Goal: Use online tool/utility: Use online tool/utility

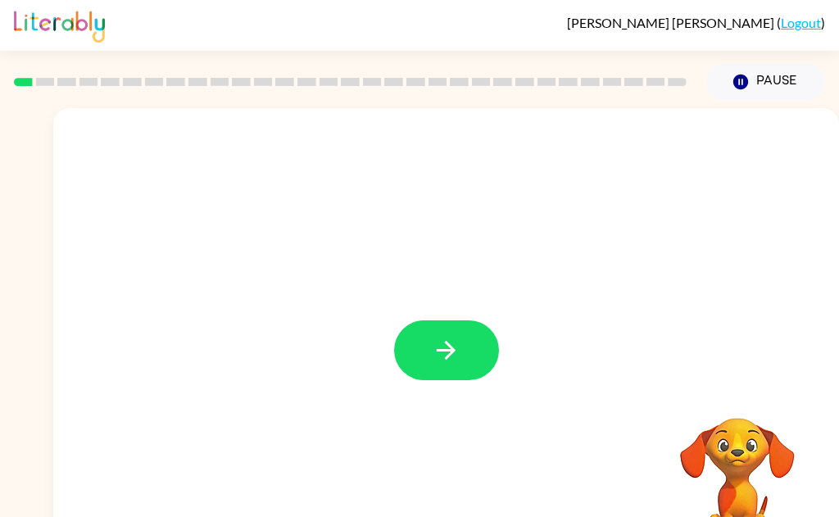
click at [473, 361] on button "button" at bounding box center [446, 350] width 105 height 60
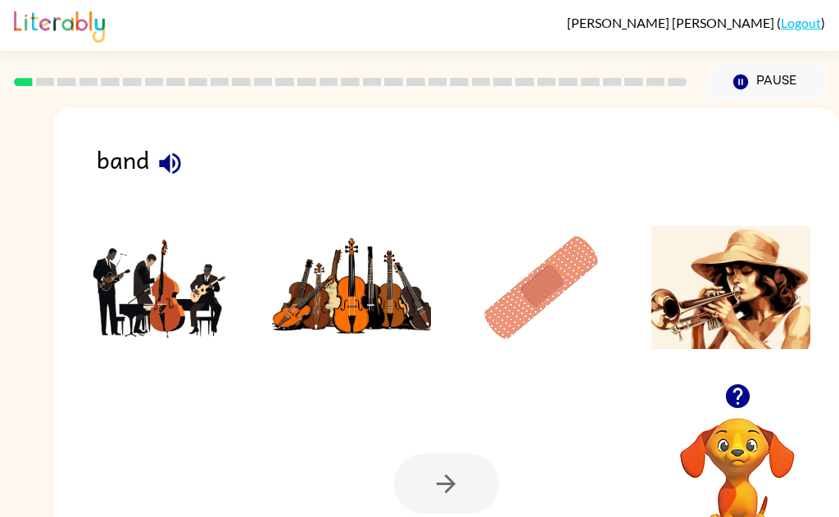
click at [138, 311] on img at bounding box center [161, 287] width 159 height 123
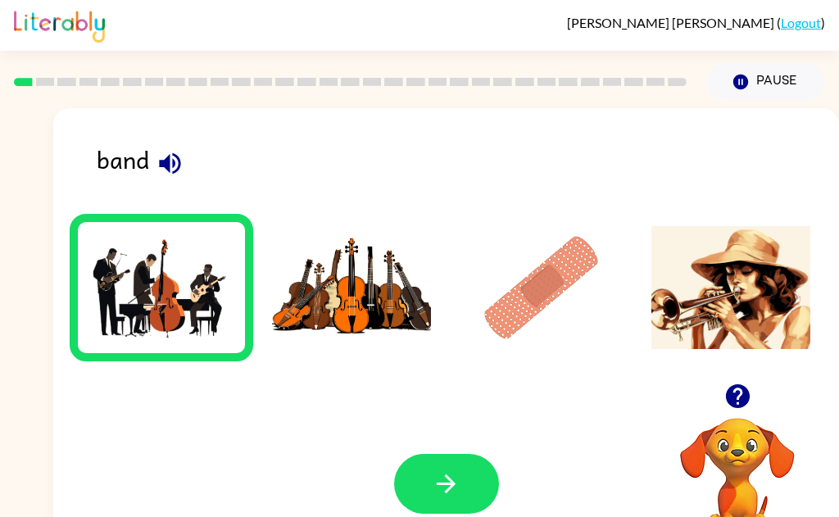
click at [457, 493] on icon "button" at bounding box center [446, 484] width 29 height 29
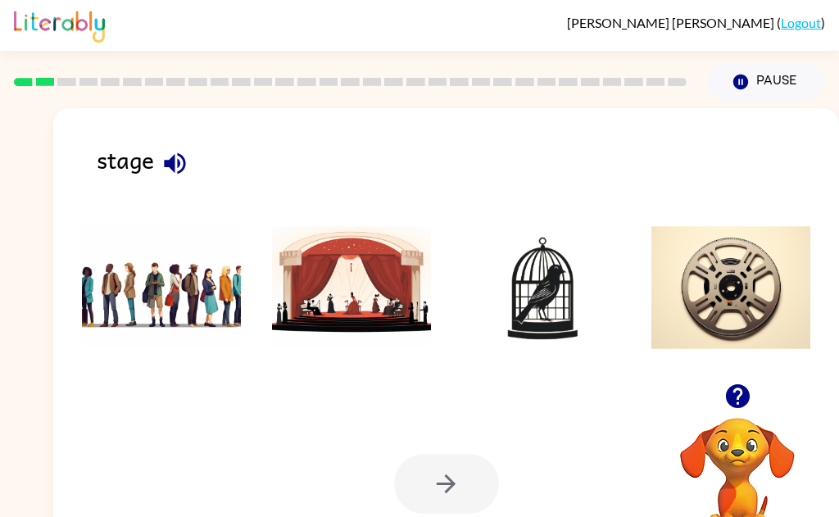
click at [353, 304] on img at bounding box center [351, 287] width 159 height 123
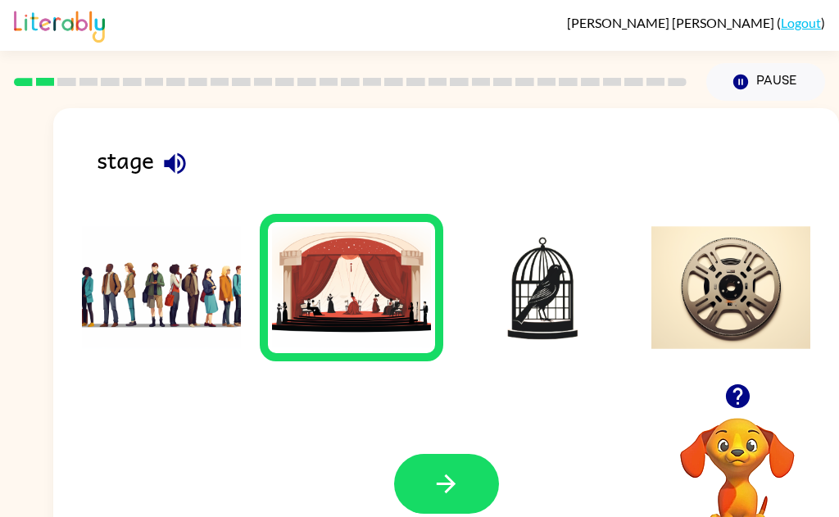
click at [474, 495] on button "button" at bounding box center [446, 484] width 105 height 60
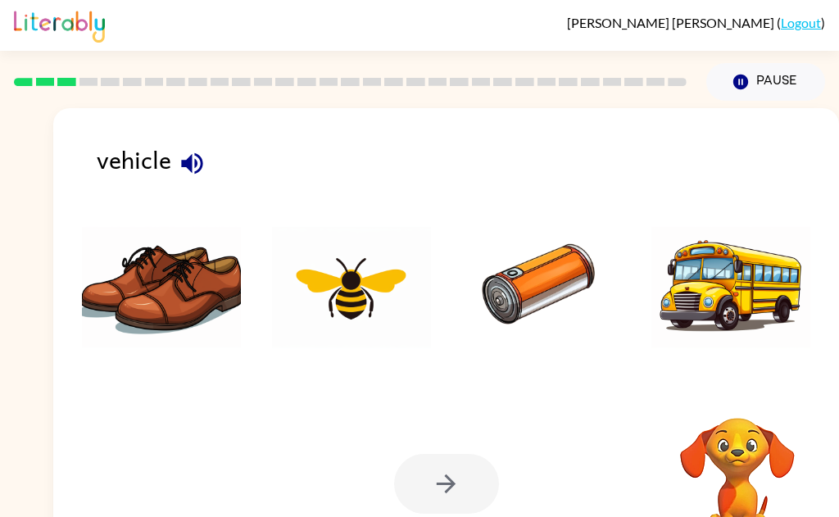
click at [720, 288] on img at bounding box center [731, 287] width 159 height 123
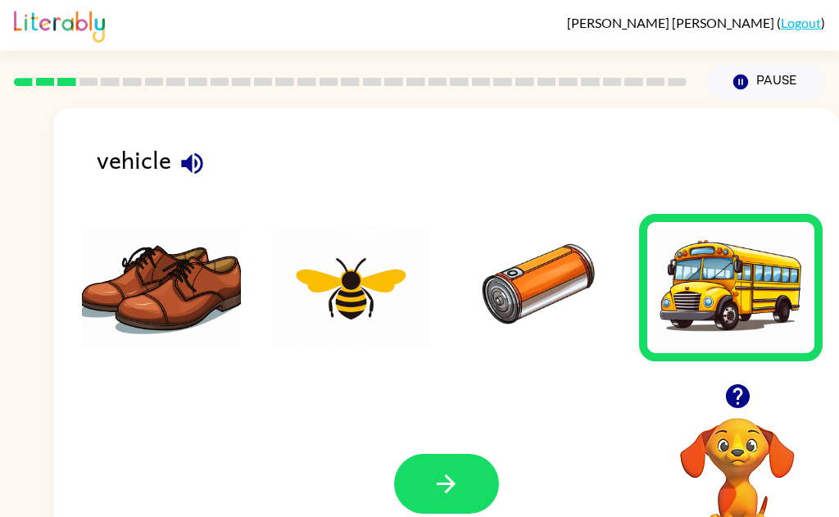
click at [460, 490] on icon "button" at bounding box center [446, 484] width 29 height 29
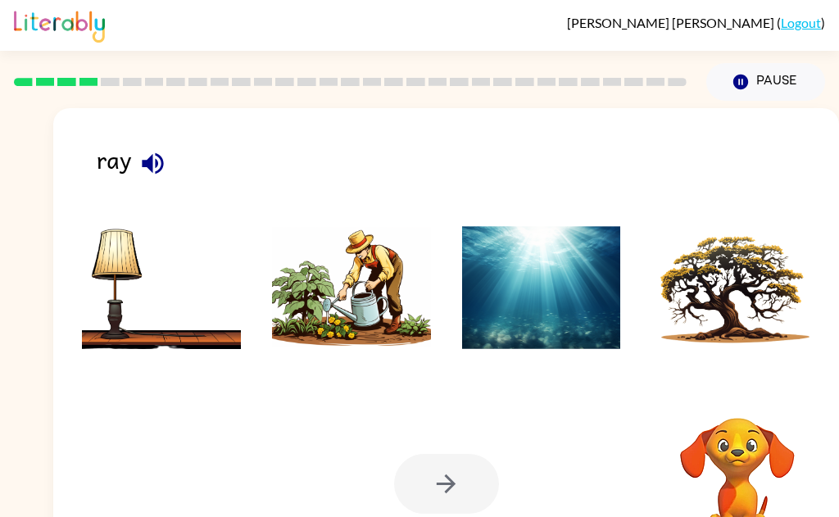
click at [546, 265] on img at bounding box center [541, 287] width 159 height 123
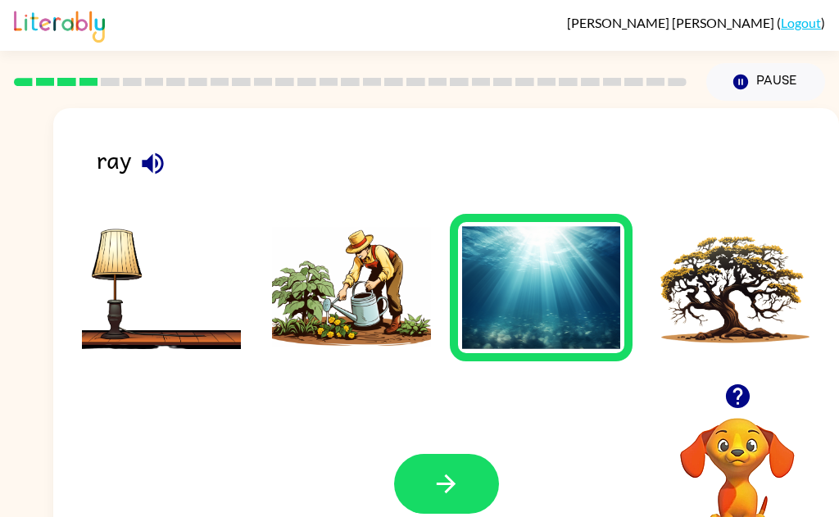
click at [459, 505] on button "button" at bounding box center [446, 484] width 105 height 60
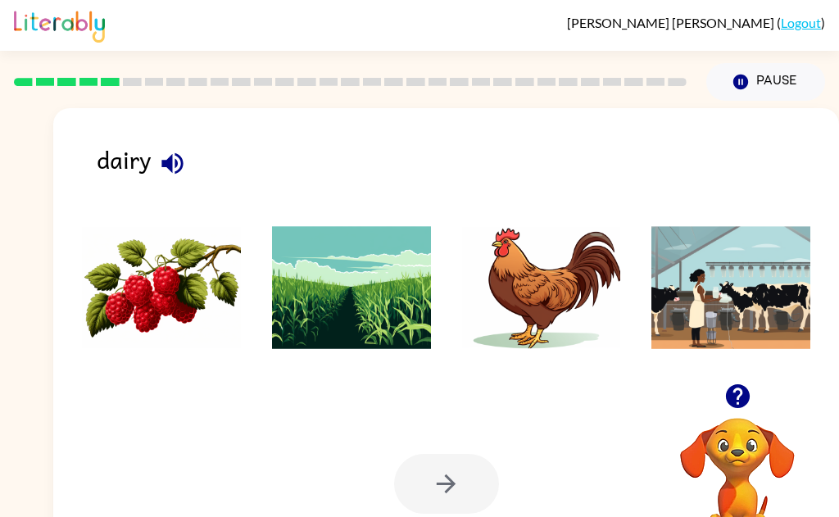
click at [736, 294] on img at bounding box center [731, 287] width 159 height 123
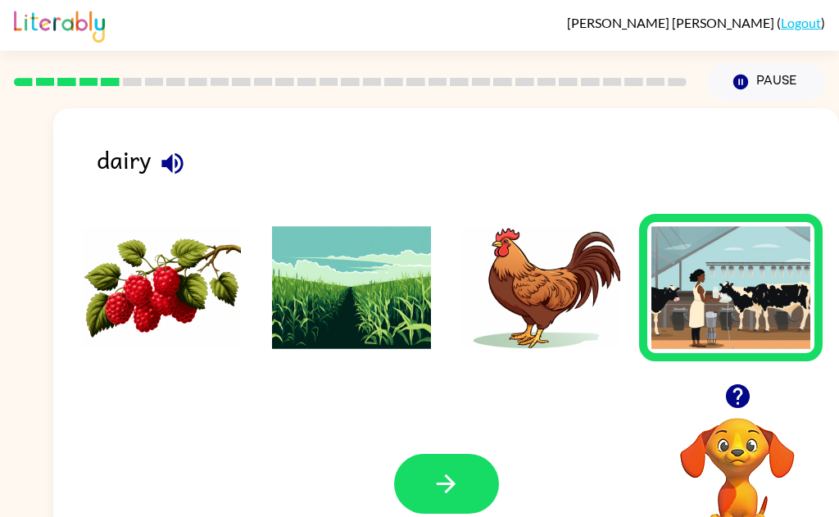
click at [466, 486] on button "button" at bounding box center [446, 484] width 105 height 60
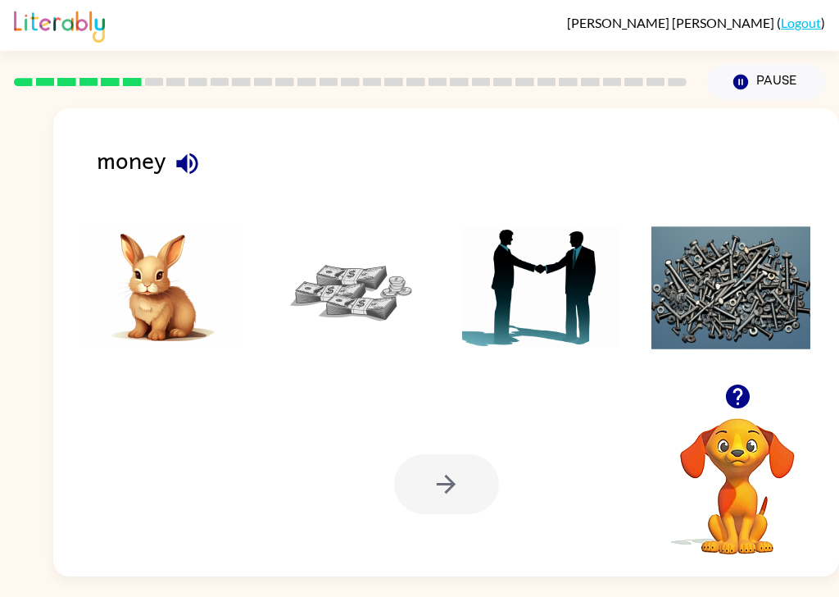
scroll to position [2, 0]
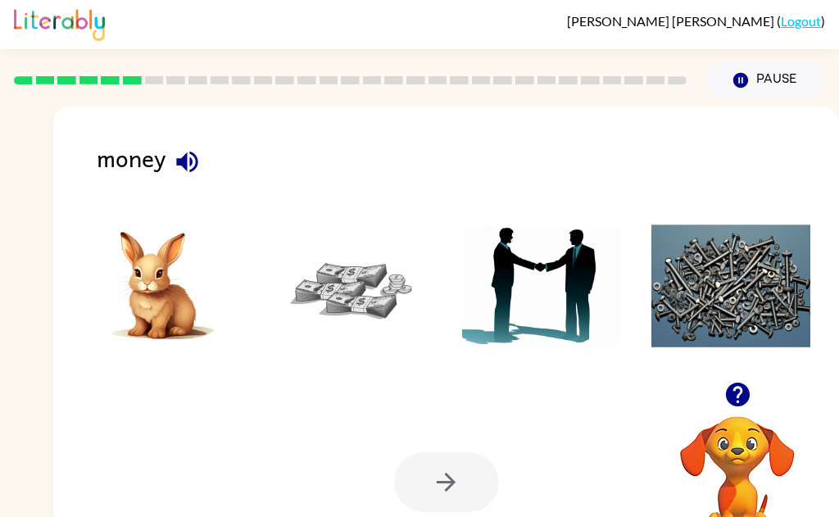
click at [351, 268] on img at bounding box center [351, 286] width 159 height 123
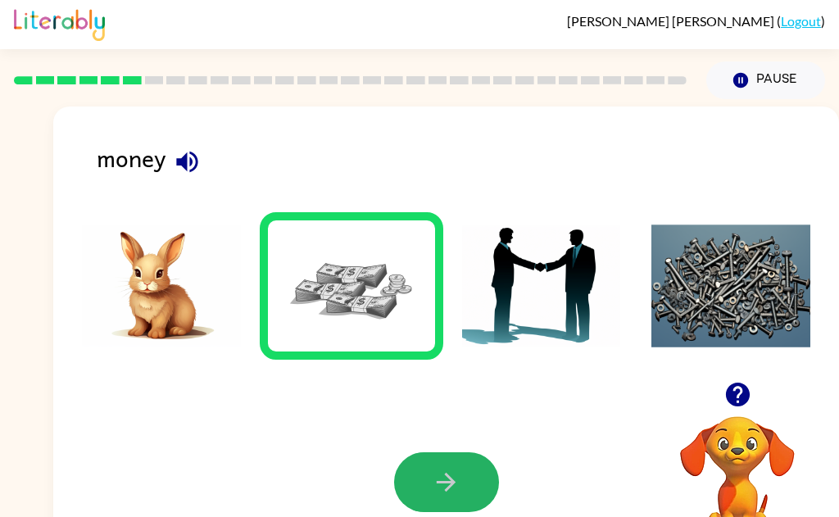
click at [453, 482] on icon "button" at bounding box center [446, 482] width 19 height 19
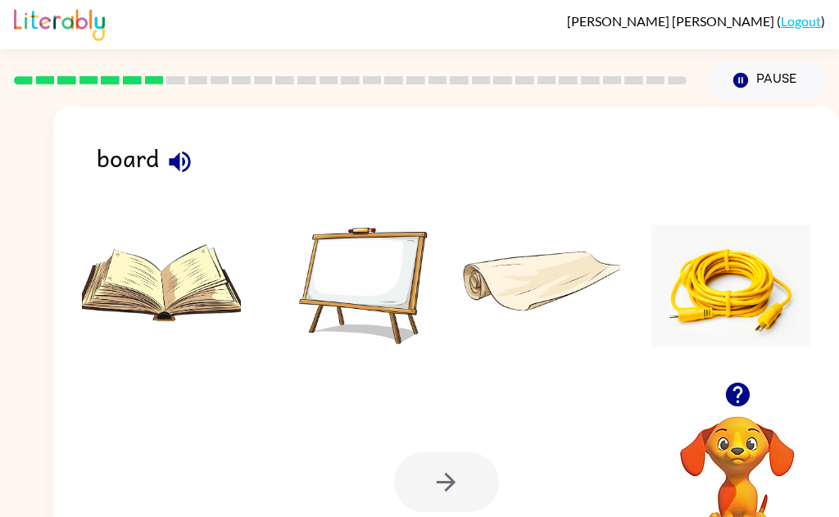
click at [366, 273] on img at bounding box center [351, 286] width 159 height 123
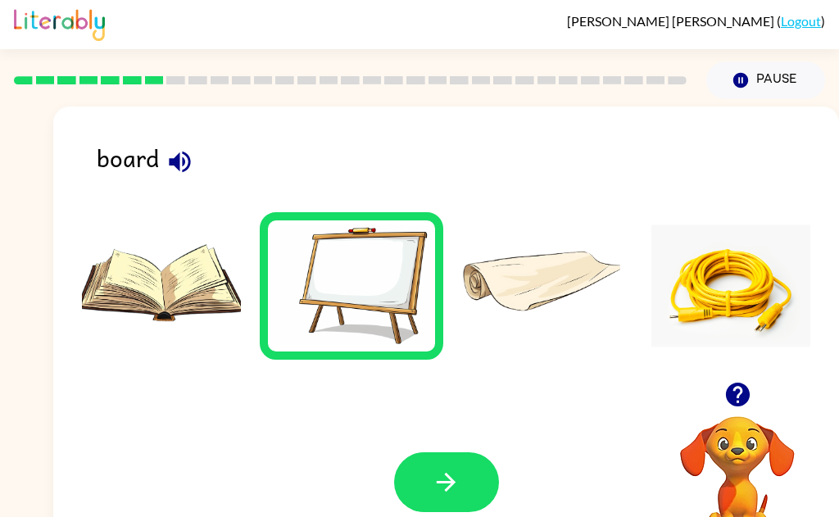
click at [429, 479] on button "button" at bounding box center [446, 482] width 105 height 60
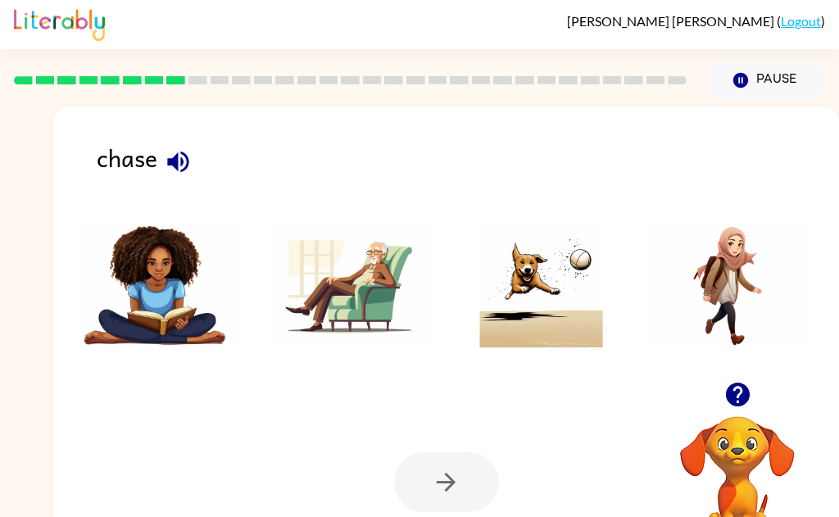
click at [538, 306] on img at bounding box center [541, 286] width 159 height 123
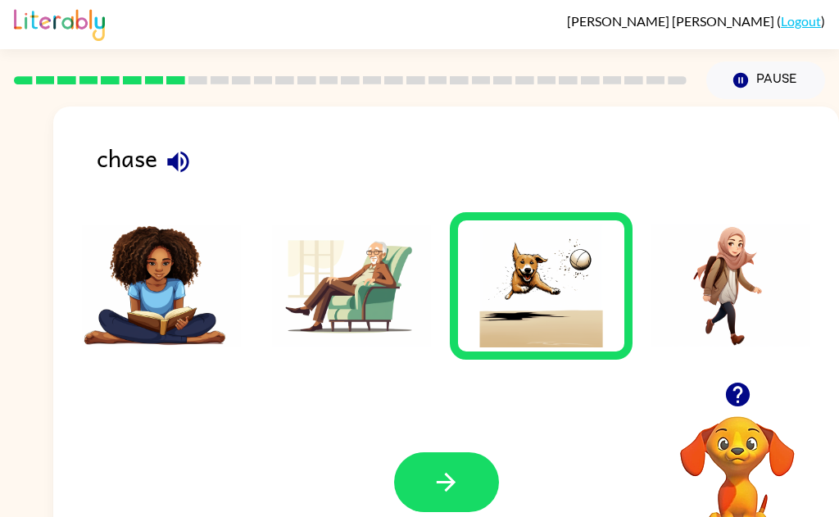
click at [425, 510] on button "button" at bounding box center [446, 482] width 105 height 60
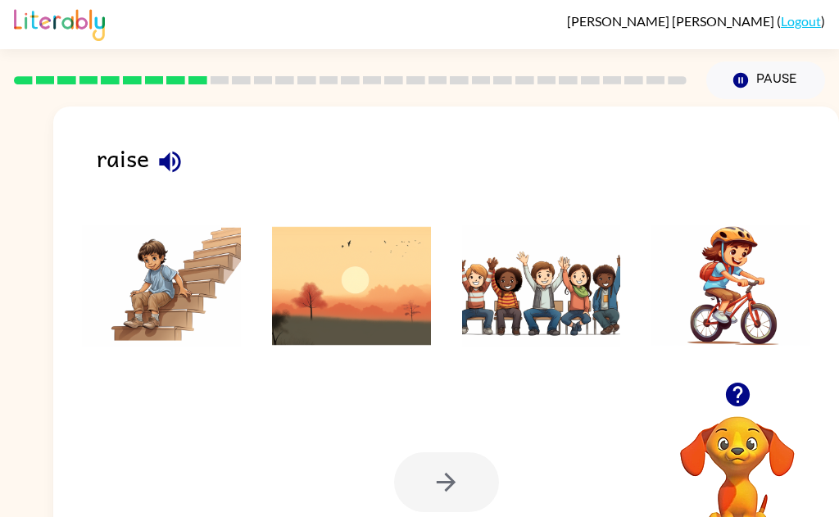
click at [537, 317] on img at bounding box center [541, 286] width 159 height 123
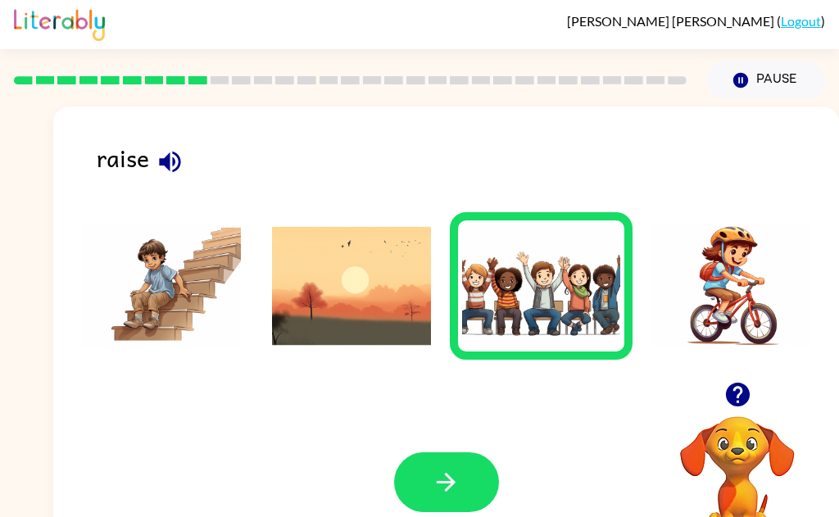
click at [439, 498] on button "button" at bounding box center [446, 482] width 105 height 60
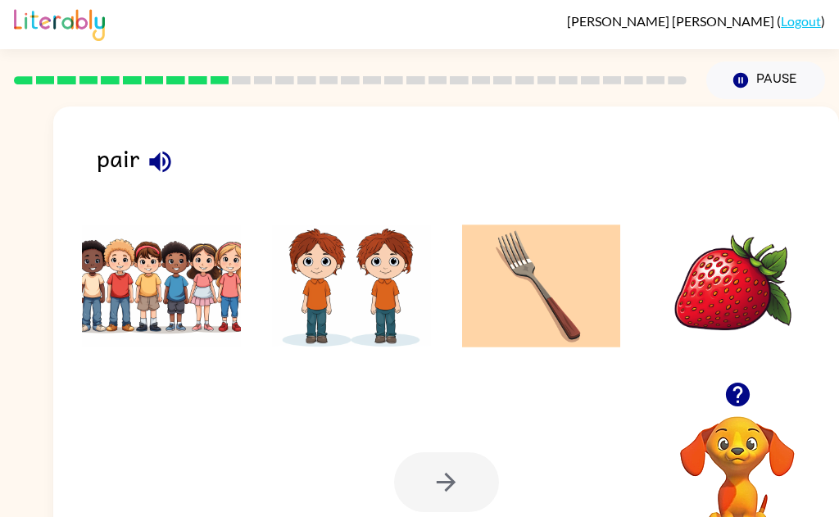
click at [320, 279] on img at bounding box center [351, 286] width 159 height 123
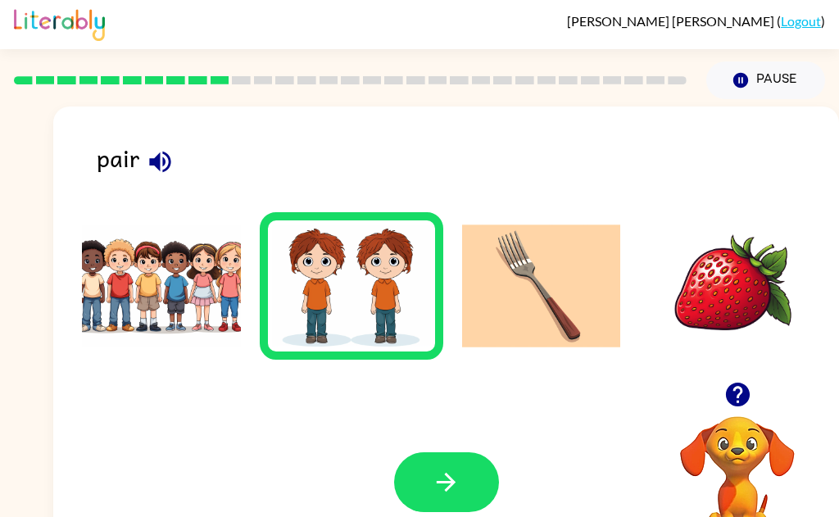
click at [461, 504] on button "button" at bounding box center [446, 482] width 105 height 60
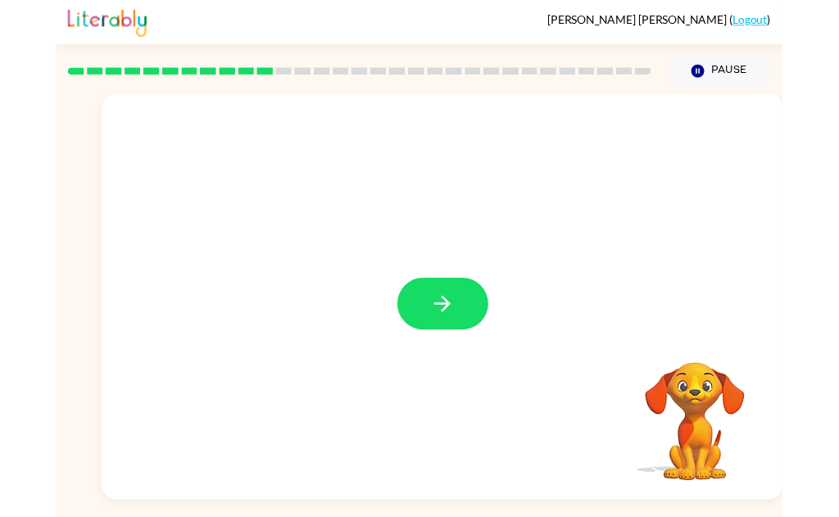
scroll to position [7, 0]
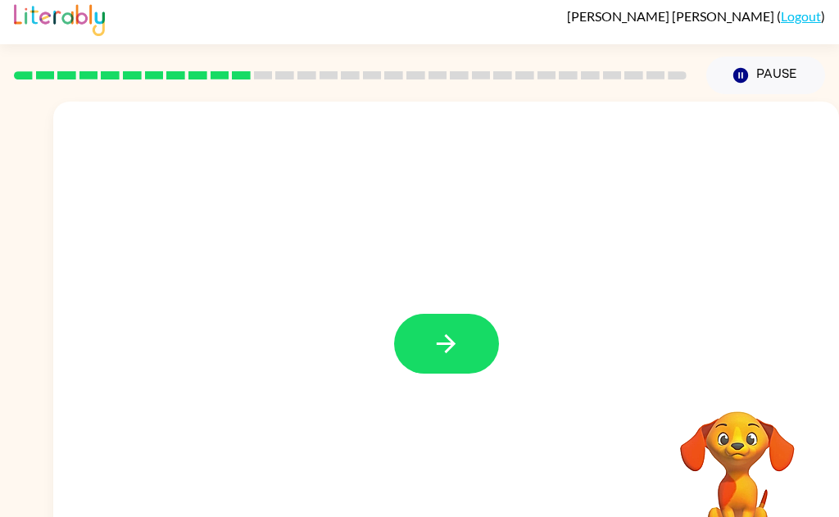
click at [434, 347] on icon "button" at bounding box center [446, 343] width 29 height 29
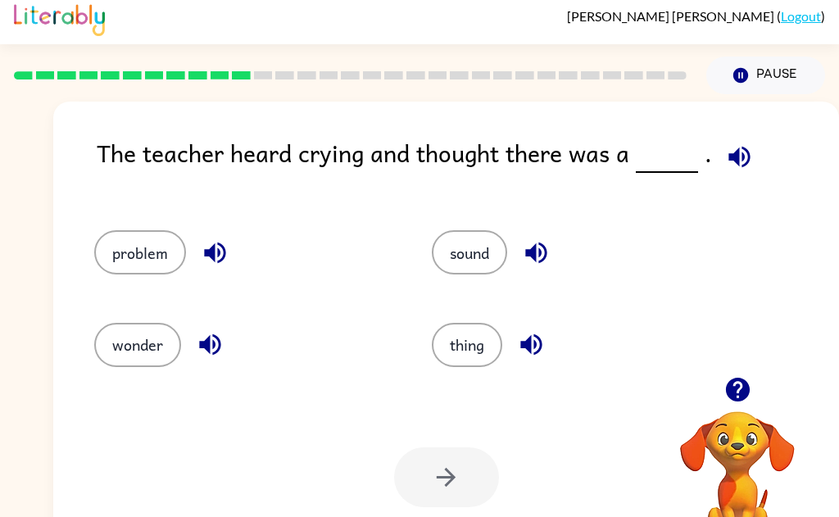
click at [148, 248] on button "problem" at bounding box center [140, 252] width 92 height 44
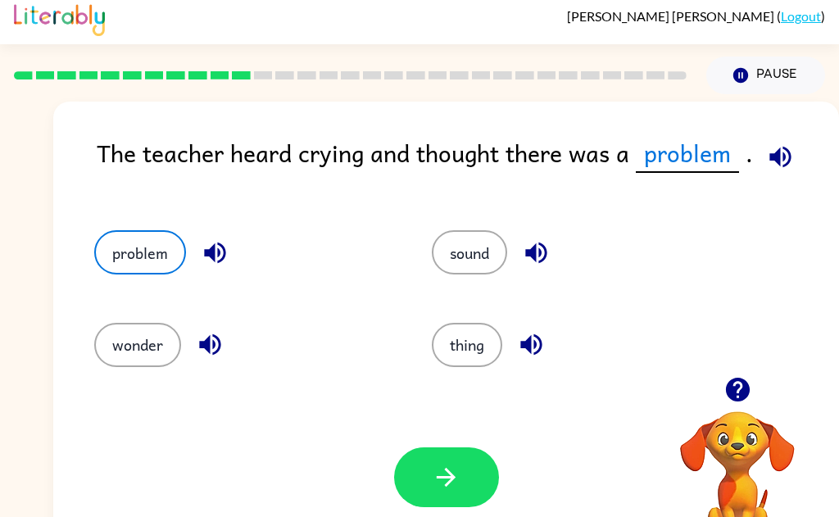
click at [423, 484] on button "button" at bounding box center [446, 478] width 105 height 60
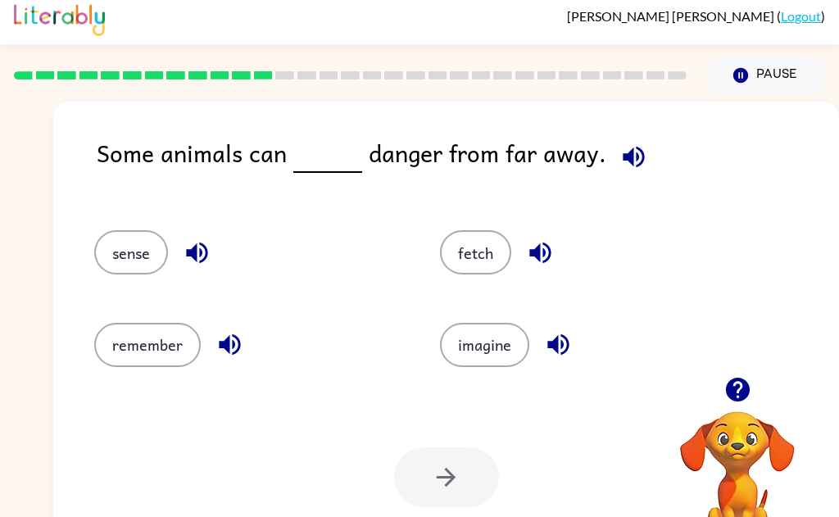
click at [134, 254] on button "sense" at bounding box center [131, 252] width 74 height 44
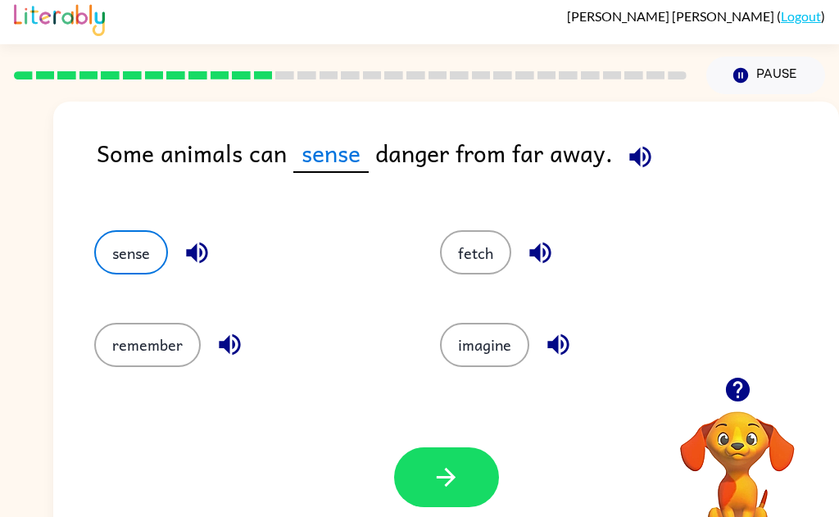
click at [439, 488] on icon "button" at bounding box center [446, 477] width 29 height 29
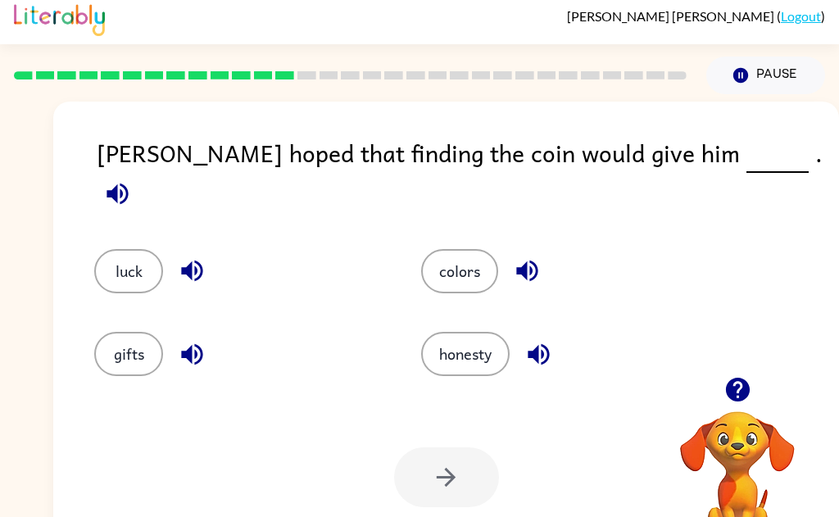
click at [122, 264] on button "luck" at bounding box center [128, 271] width 69 height 44
click at [118, 260] on button "luck" at bounding box center [128, 271] width 69 height 44
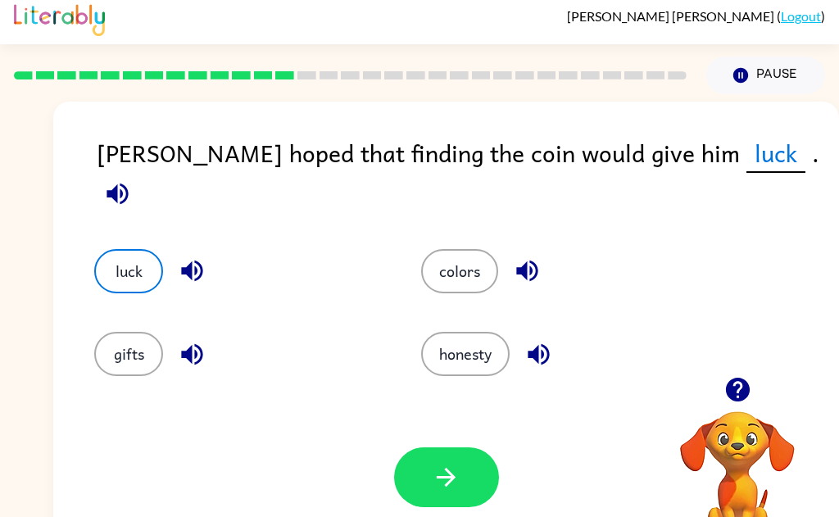
click at [434, 480] on icon "button" at bounding box center [446, 477] width 29 height 29
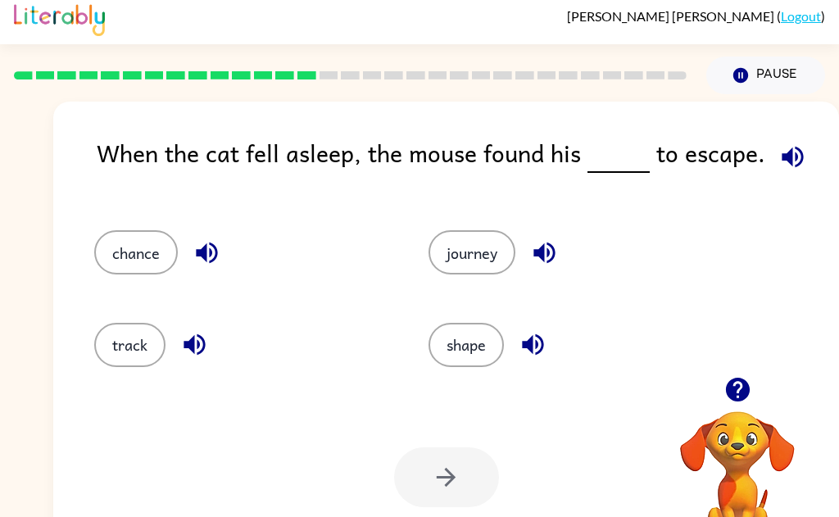
click at [138, 253] on button "chance" at bounding box center [136, 252] width 84 height 44
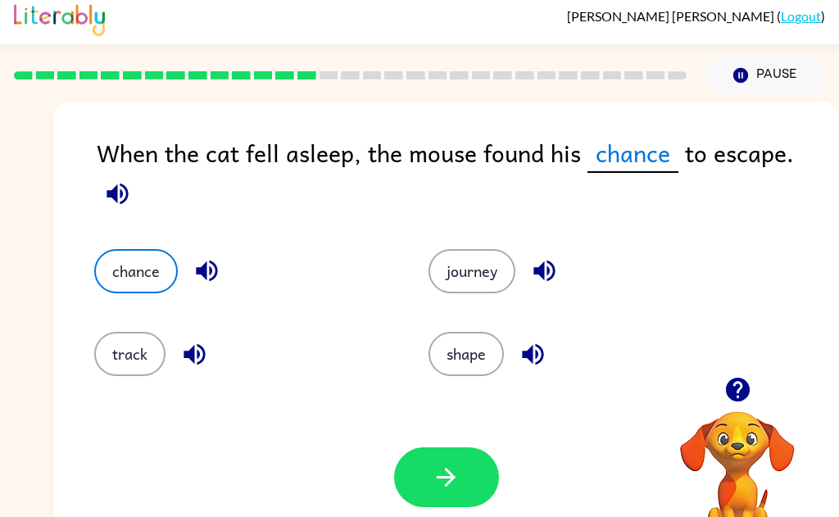
click at [462, 484] on button "button" at bounding box center [446, 478] width 105 height 60
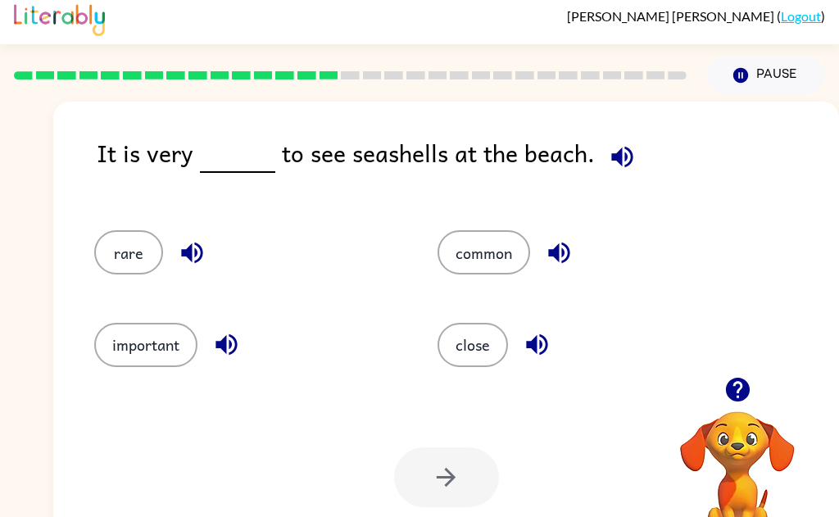
click at [127, 261] on button "rare" at bounding box center [128, 252] width 69 height 44
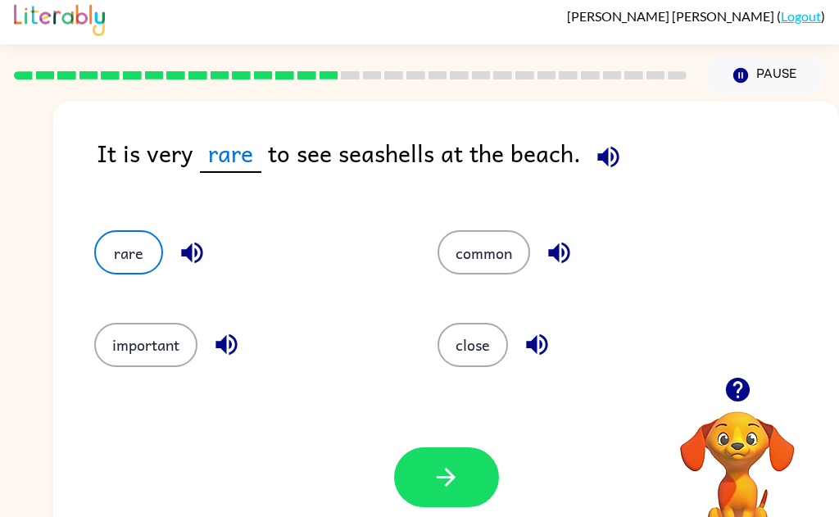
click at [436, 503] on button "button" at bounding box center [446, 478] width 105 height 60
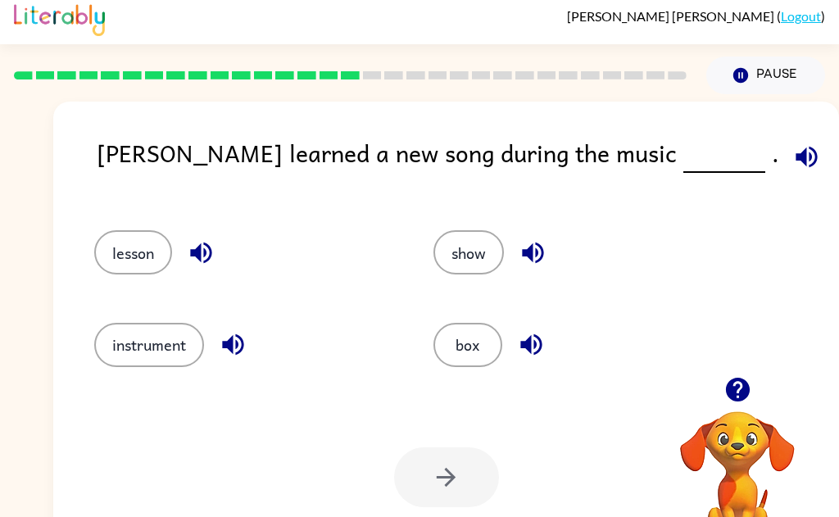
click at [139, 258] on button "lesson" at bounding box center [133, 252] width 78 height 44
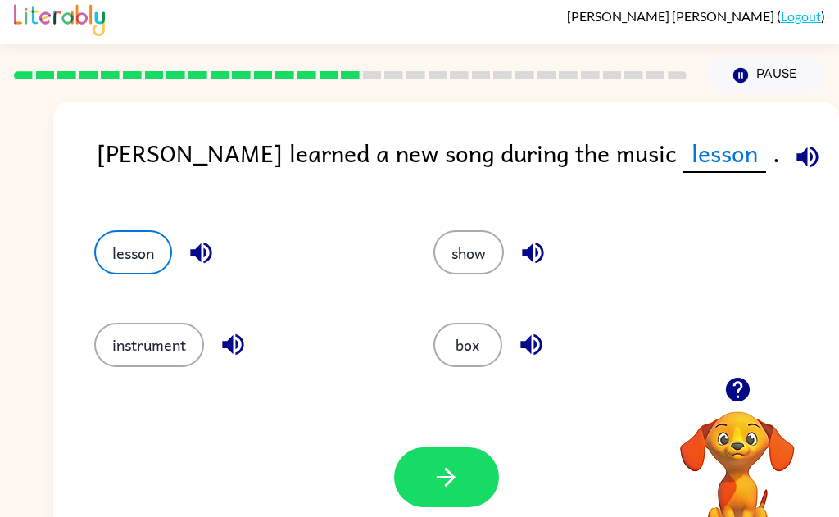
click at [443, 488] on icon "button" at bounding box center [446, 477] width 29 height 29
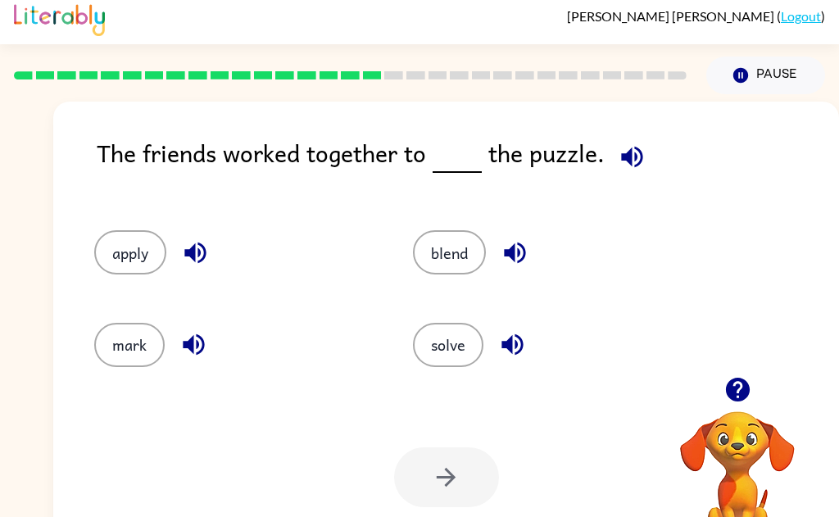
click at [459, 354] on button "solve" at bounding box center [448, 345] width 70 height 44
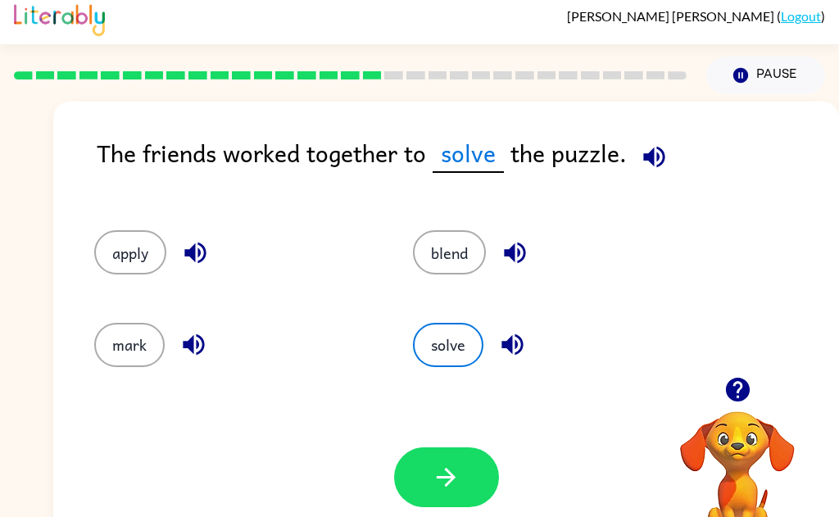
click at [461, 488] on button "button" at bounding box center [446, 478] width 105 height 60
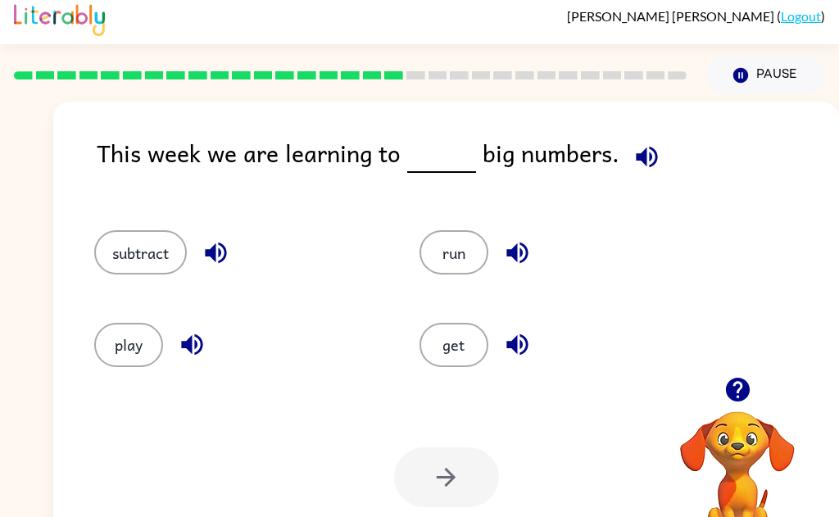
click at [127, 250] on button "subtract" at bounding box center [140, 252] width 93 height 44
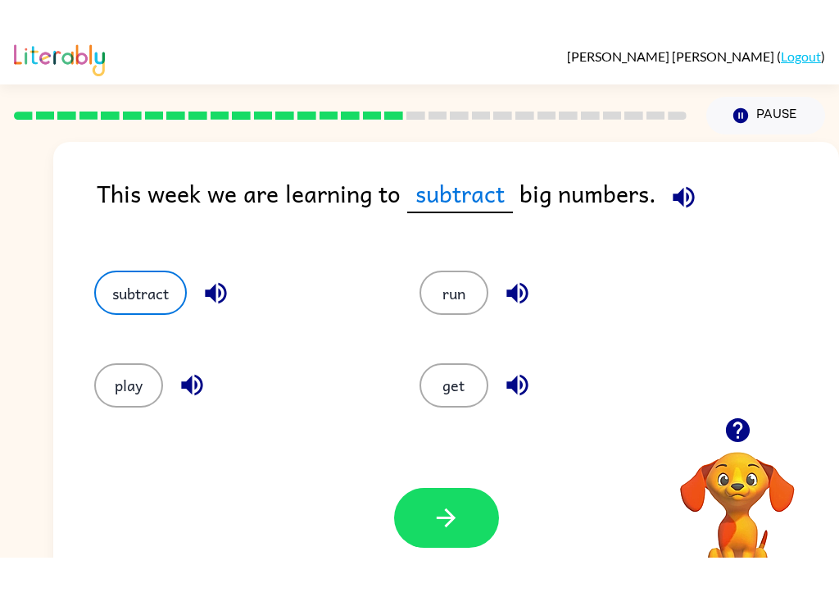
scroll to position [0, 0]
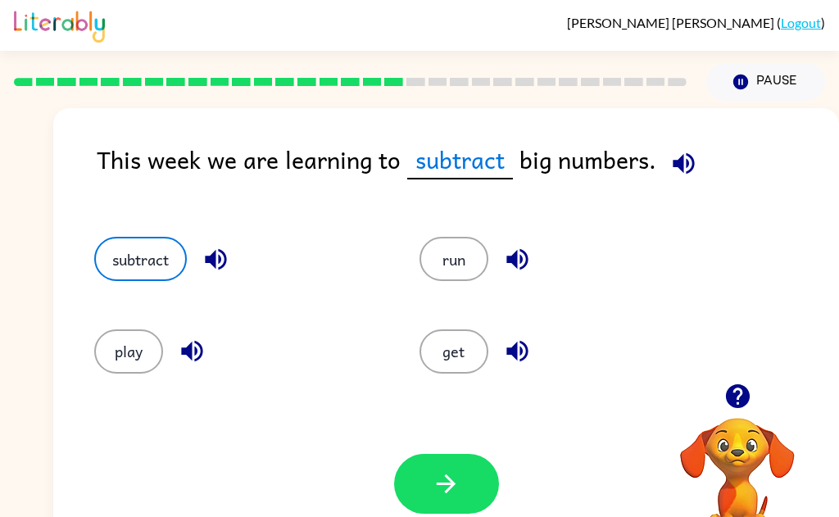
click at [452, 494] on icon "button" at bounding box center [446, 484] width 29 height 29
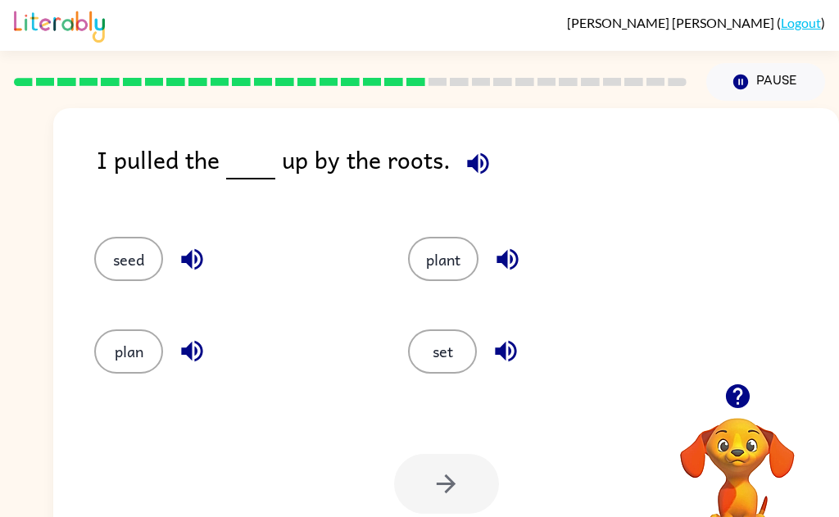
click at [99, 267] on button "seed" at bounding box center [128, 259] width 69 height 44
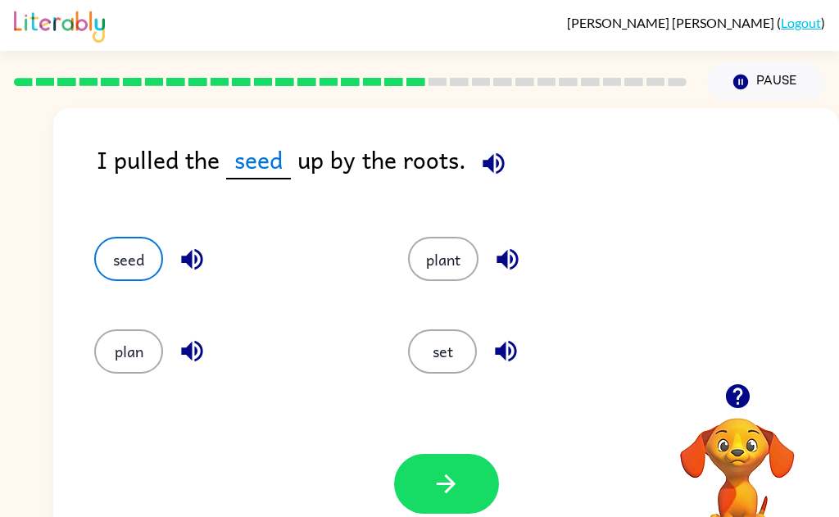
click at [461, 252] on button "plant" at bounding box center [443, 259] width 70 height 44
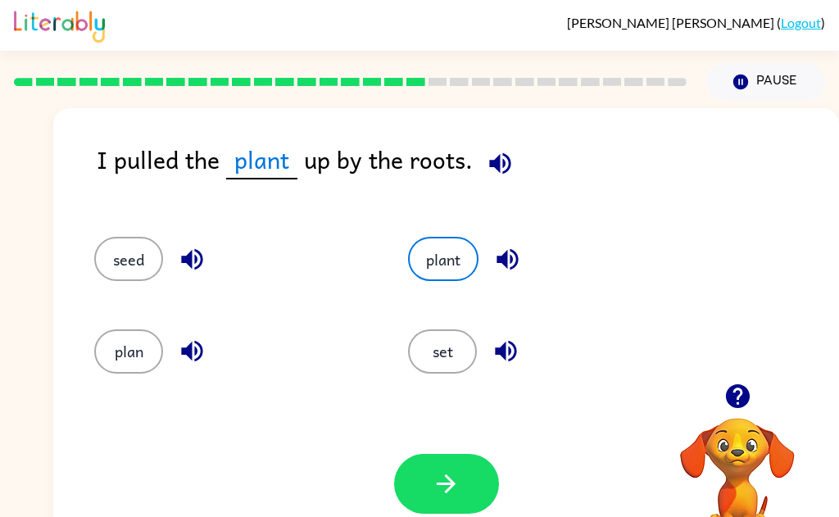
click at [444, 495] on icon "button" at bounding box center [446, 484] width 29 height 29
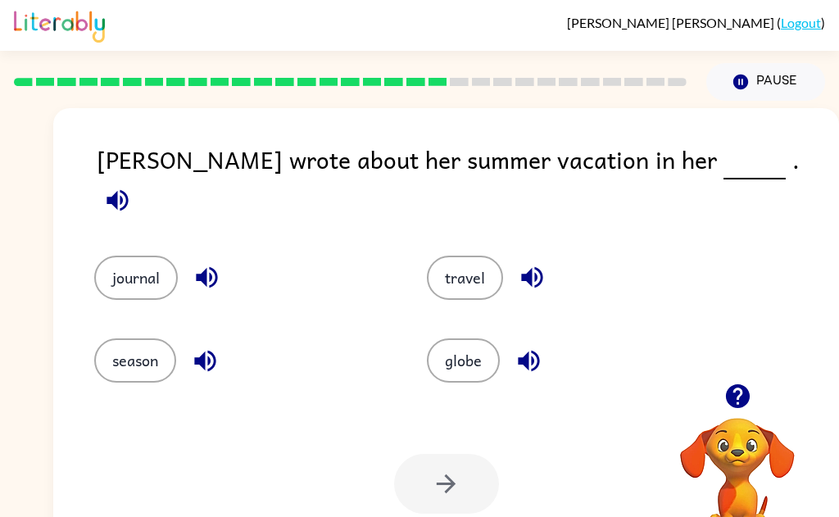
click at [132, 270] on button "journal" at bounding box center [136, 278] width 84 height 44
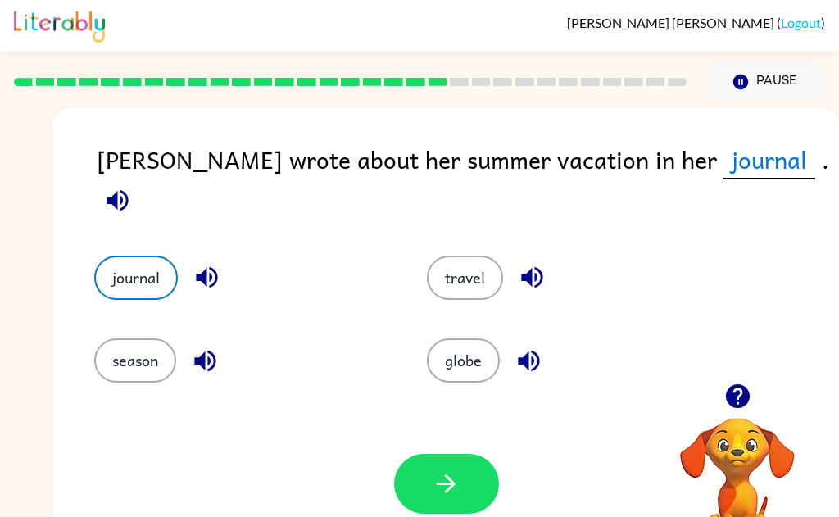
click at [470, 504] on button "button" at bounding box center [446, 484] width 105 height 60
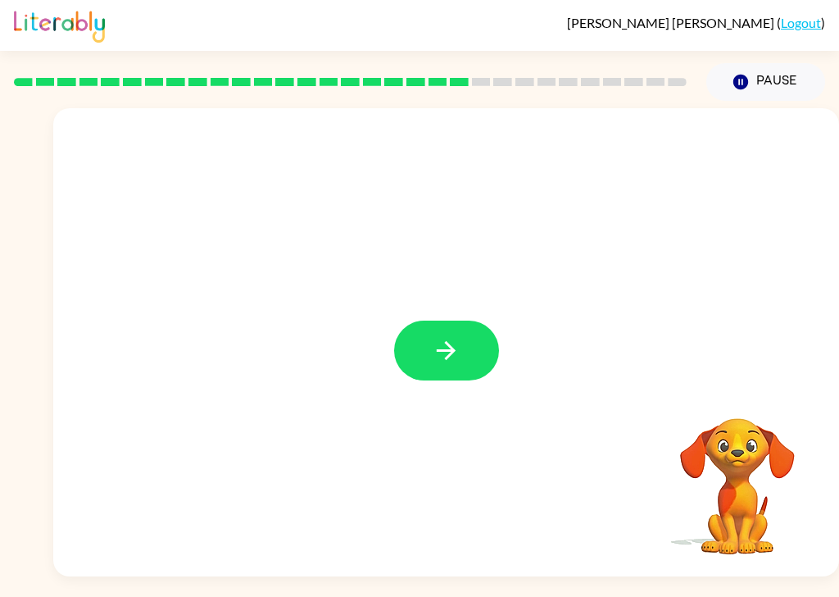
click at [462, 373] on button "button" at bounding box center [446, 350] width 105 height 60
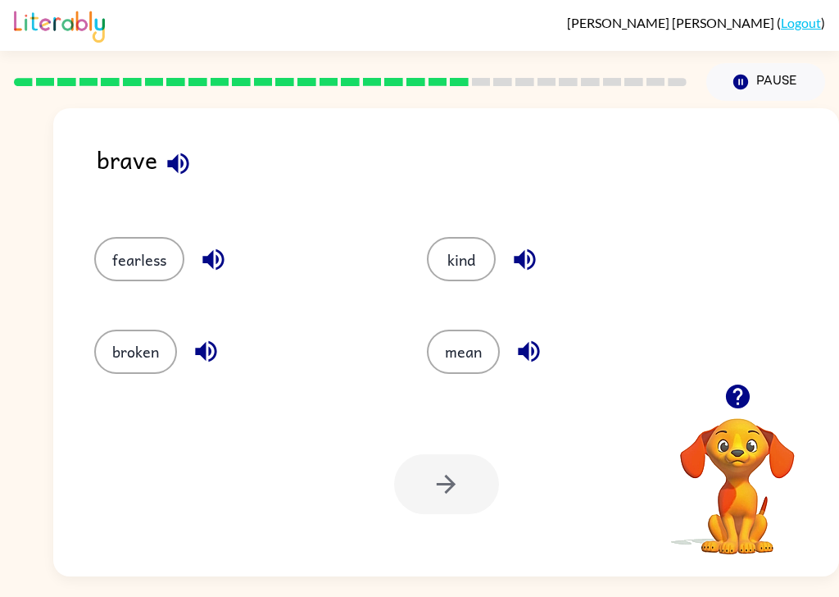
click at [198, 270] on button "button" at bounding box center [214, 260] width 42 height 42
click at [211, 371] on button "button" at bounding box center [206, 351] width 42 height 42
click at [534, 260] on icon "button" at bounding box center [524, 259] width 21 height 21
click at [529, 366] on icon "button" at bounding box center [529, 351] width 29 height 29
click at [140, 266] on button "fearless" at bounding box center [139, 259] width 90 height 44
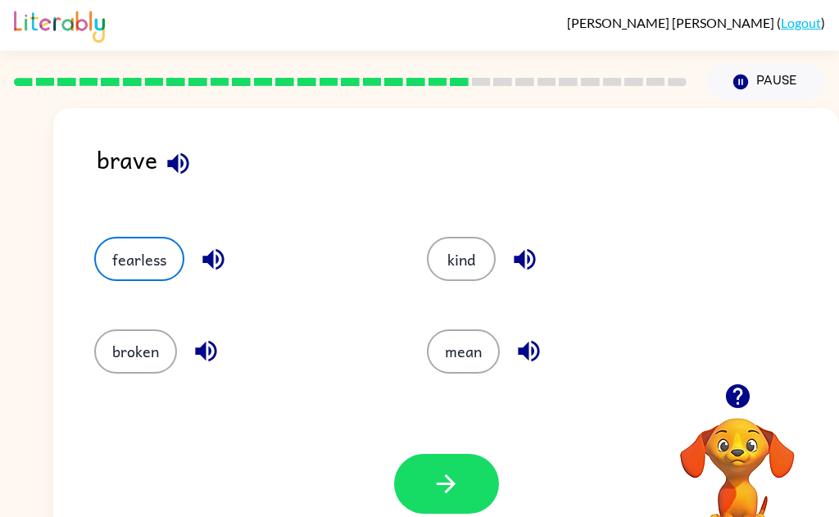
click at [456, 485] on icon "button" at bounding box center [446, 484] width 29 height 29
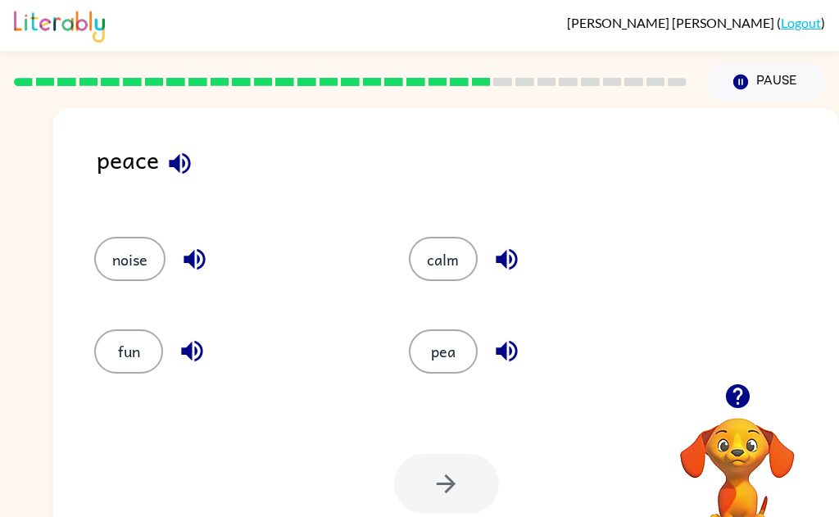
click at [457, 258] on button "calm" at bounding box center [443, 259] width 69 height 44
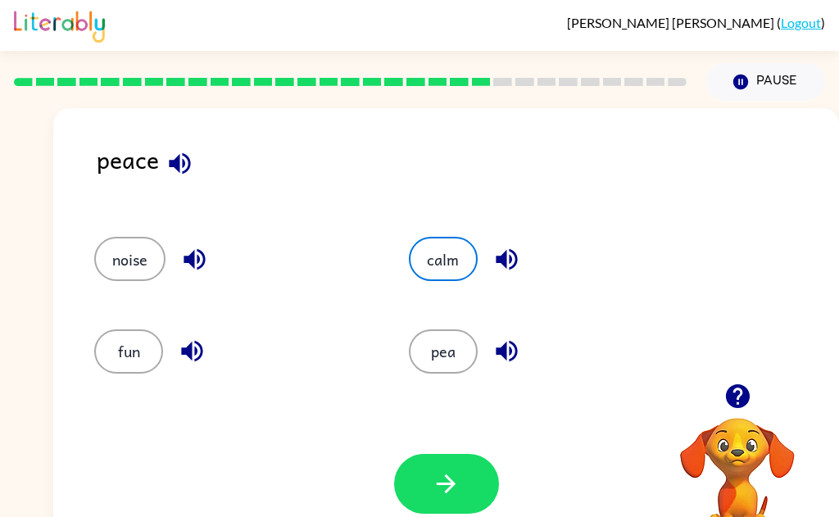
click at [462, 500] on button "button" at bounding box center [446, 484] width 105 height 60
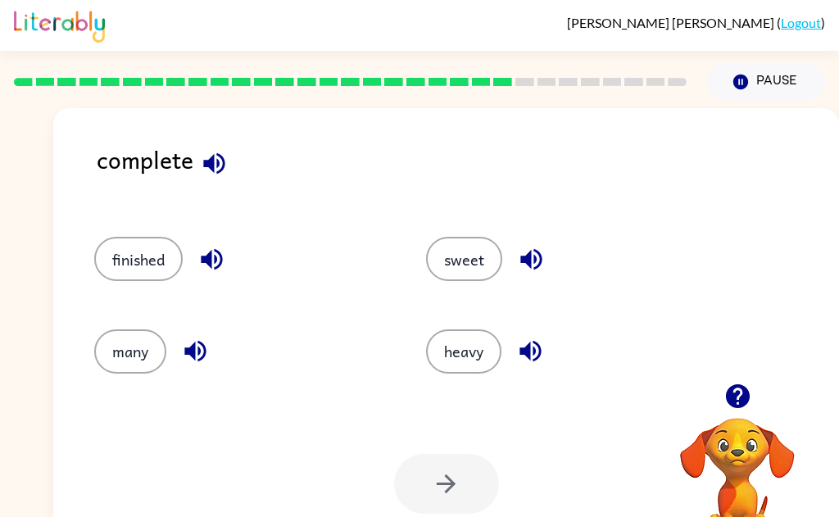
click at [147, 266] on button "finished" at bounding box center [138, 259] width 89 height 44
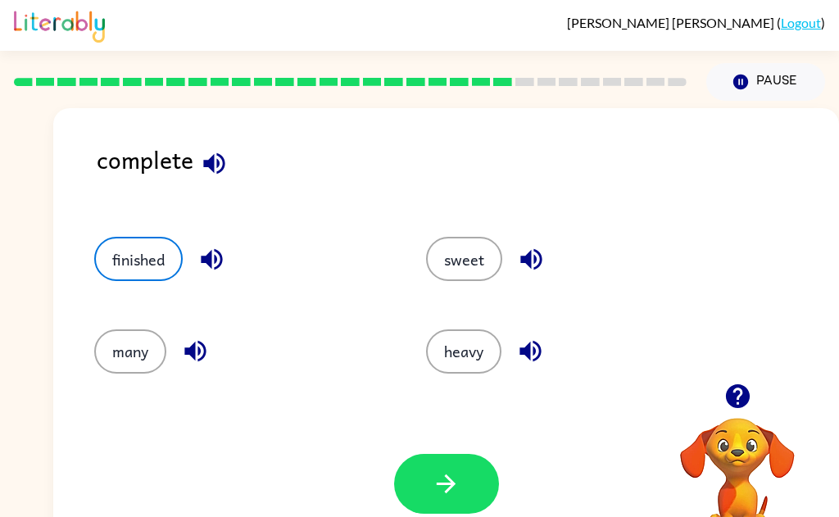
click at [436, 494] on icon "button" at bounding box center [446, 484] width 29 height 29
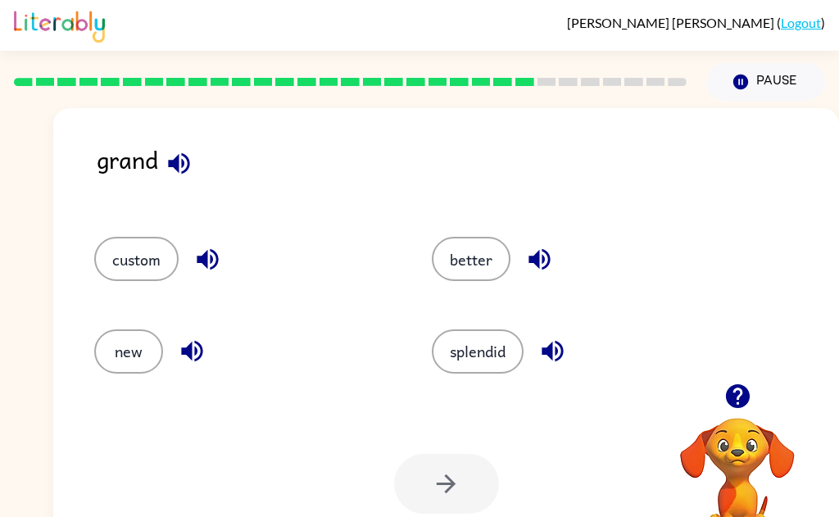
click at [96, 358] on button "new" at bounding box center [128, 351] width 69 height 44
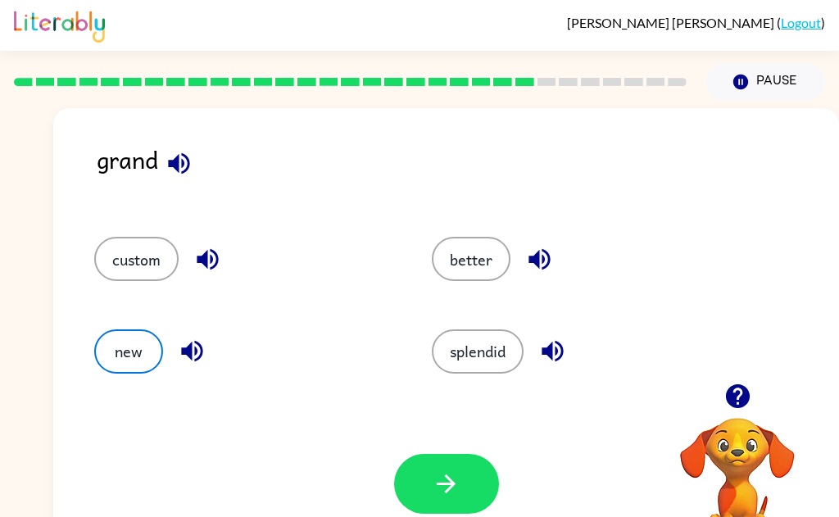
click at [422, 486] on button "button" at bounding box center [446, 484] width 105 height 60
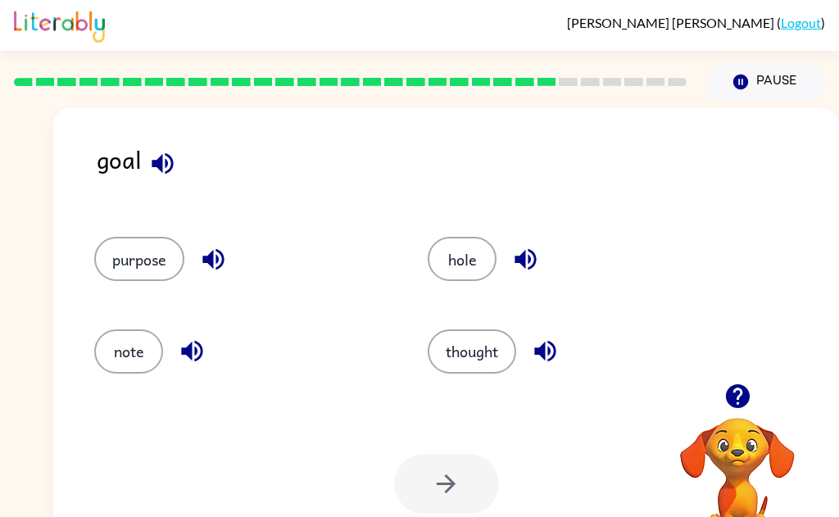
click at [134, 263] on button "purpose" at bounding box center [139, 259] width 90 height 44
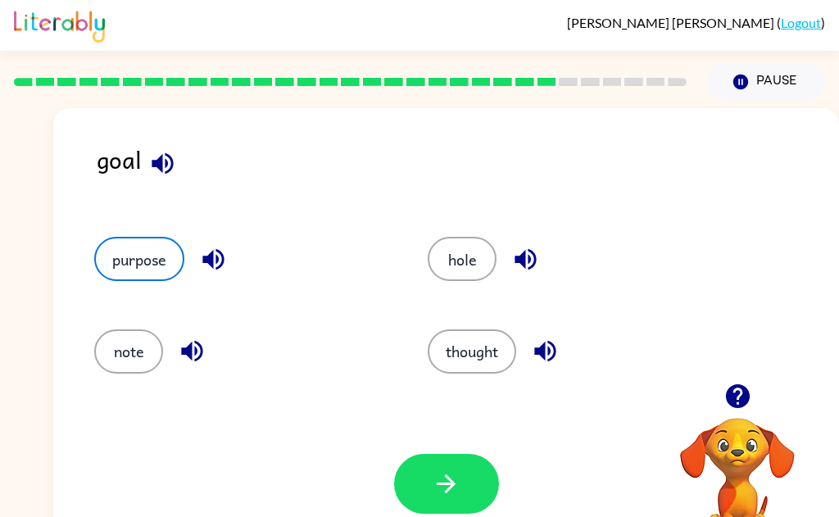
click at [488, 358] on button "thought" at bounding box center [472, 351] width 89 height 44
click at [453, 486] on icon "button" at bounding box center [446, 484] width 19 height 19
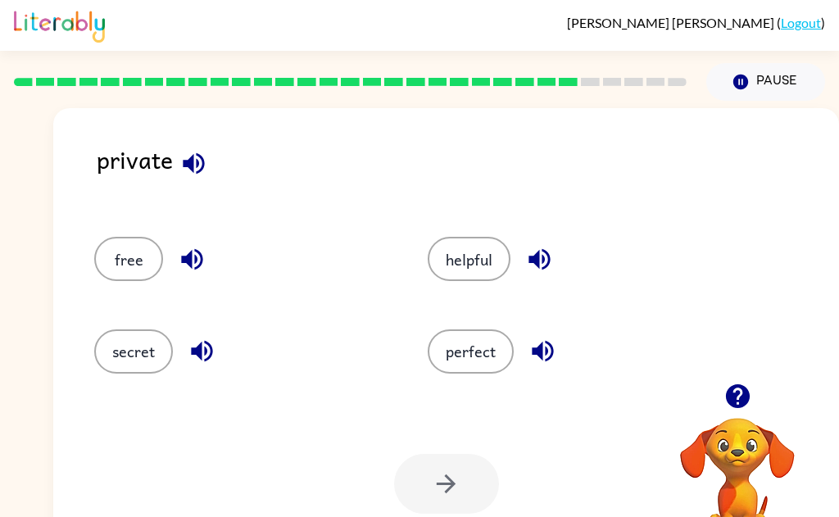
click at [186, 167] on icon "button" at bounding box center [193, 163] width 29 height 29
click at [194, 272] on icon "button" at bounding box center [192, 259] width 29 height 29
click at [207, 349] on icon "button" at bounding box center [201, 351] width 21 height 21
click at [139, 355] on button "secret" at bounding box center [133, 351] width 79 height 44
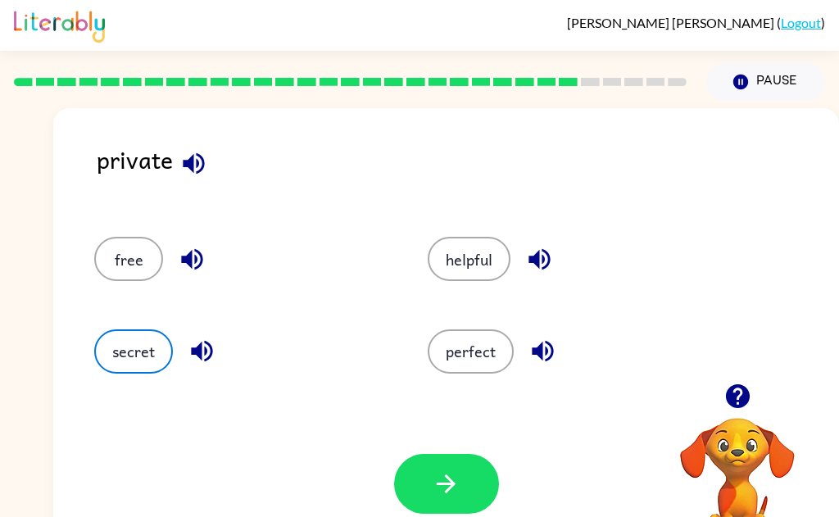
click at [410, 467] on button "button" at bounding box center [446, 484] width 105 height 60
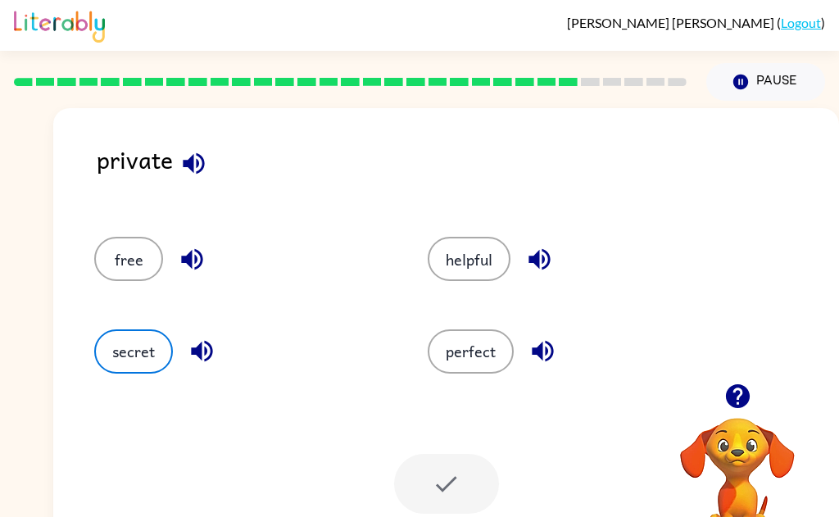
click at [442, 488] on div at bounding box center [446, 484] width 105 height 60
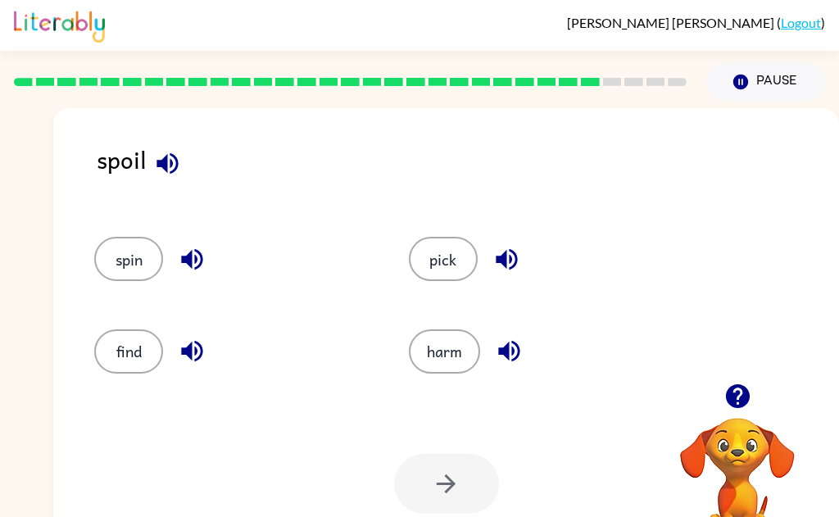
click at [184, 156] on button "button" at bounding box center [168, 164] width 42 height 42
click at [198, 269] on icon "button" at bounding box center [192, 259] width 29 height 29
click at [196, 357] on icon "button" at bounding box center [192, 351] width 29 height 29
click at [512, 261] on icon "button" at bounding box center [507, 259] width 29 height 29
click at [517, 357] on icon "button" at bounding box center [508, 351] width 21 height 21
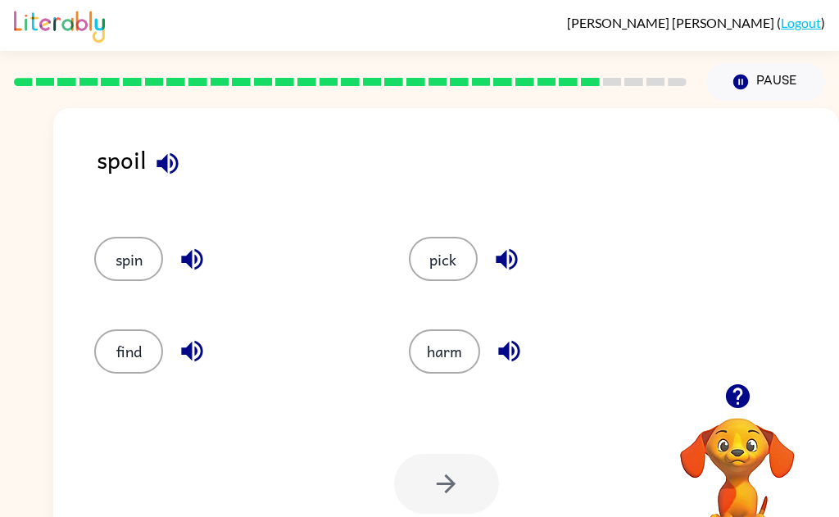
click at [455, 357] on button "harm" at bounding box center [444, 351] width 71 height 44
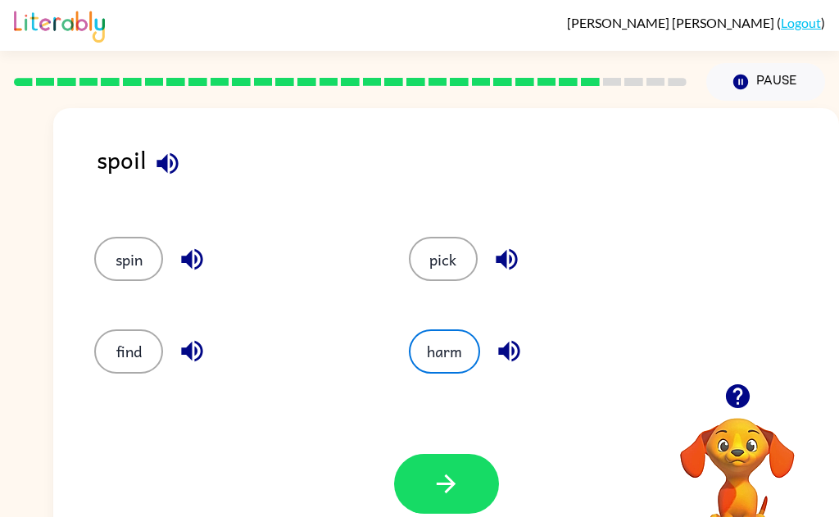
click at [467, 490] on button "button" at bounding box center [446, 484] width 105 height 60
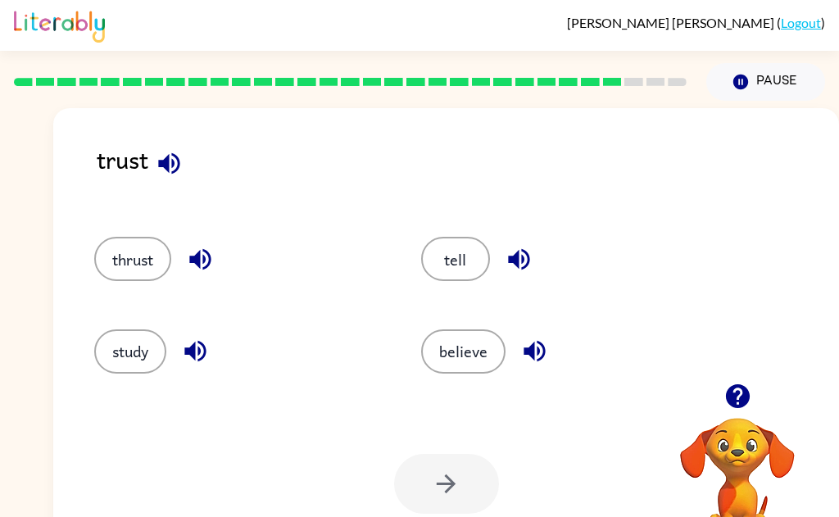
click at [472, 355] on button "believe" at bounding box center [463, 351] width 84 height 44
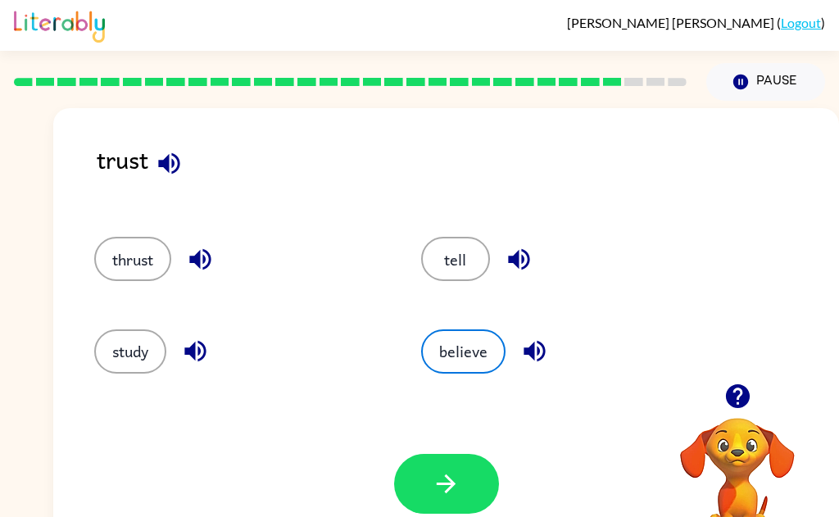
click at [459, 501] on button "button" at bounding box center [446, 484] width 105 height 60
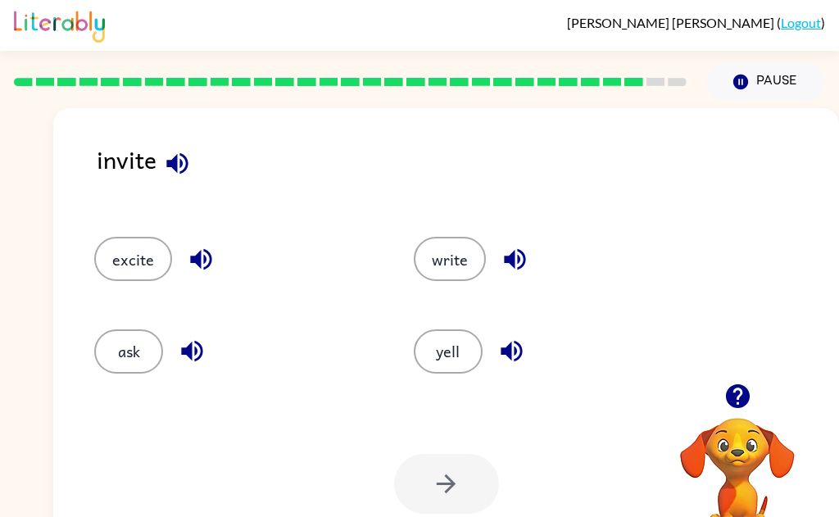
click at [192, 254] on icon "button" at bounding box center [201, 259] width 29 height 29
click at [207, 359] on button "button" at bounding box center [192, 351] width 42 height 42
click at [517, 258] on icon "button" at bounding box center [514, 259] width 21 height 21
click at [508, 363] on icon "button" at bounding box center [512, 351] width 29 height 29
click at [117, 357] on button "ask" at bounding box center [128, 351] width 69 height 44
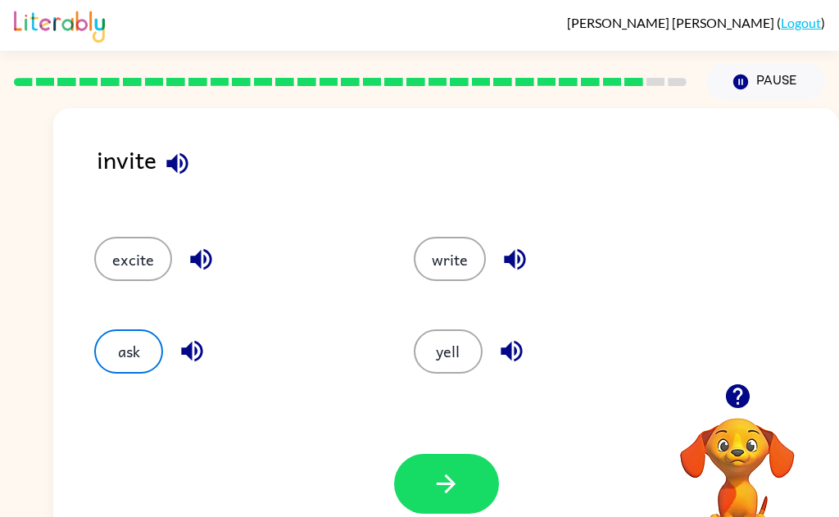
click at [218, 269] on button "button" at bounding box center [201, 260] width 42 height 42
click at [187, 266] on icon "button" at bounding box center [201, 259] width 29 height 29
click at [190, 270] on icon "button" at bounding box center [201, 259] width 29 height 29
click at [139, 270] on button "excite" at bounding box center [133, 259] width 78 height 44
click at [124, 361] on button "ask" at bounding box center [128, 351] width 69 height 44
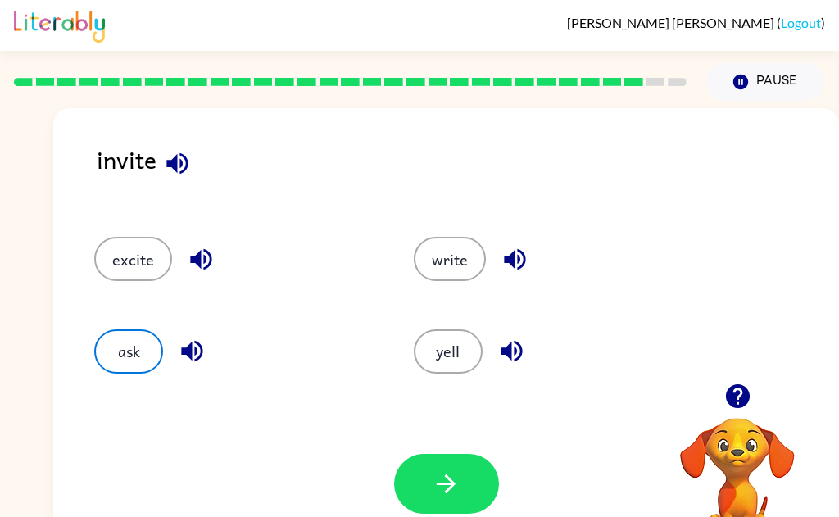
click at [448, 486] on icon "button" at bounding box center [446, 484] width 29 height 29
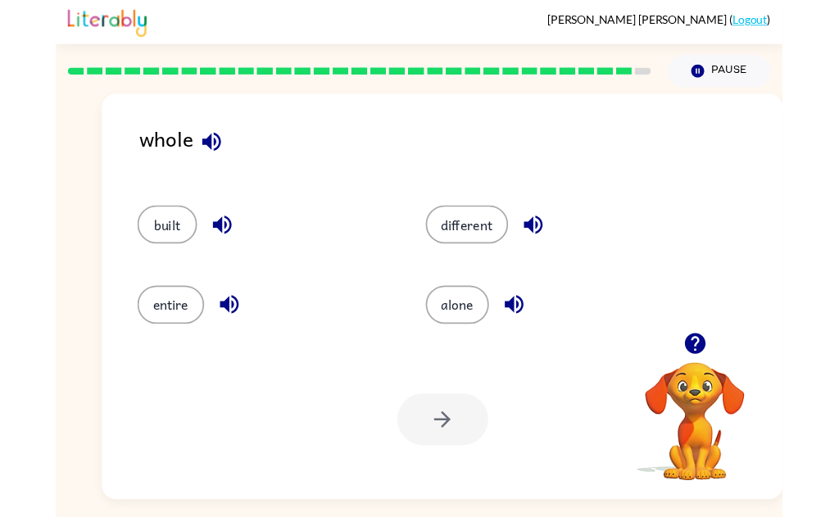
scroll to position [19, 0]
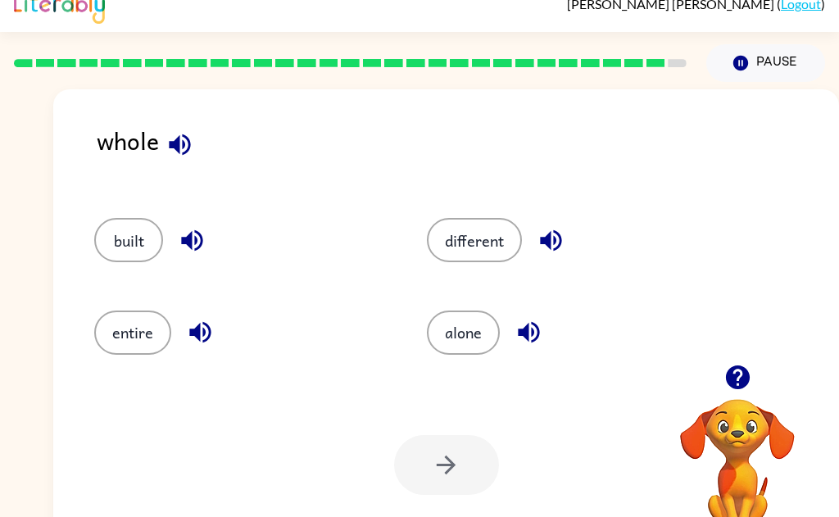
click at [148, 321] on button "entire" at bounding box center [132, 333] width 77 height 44
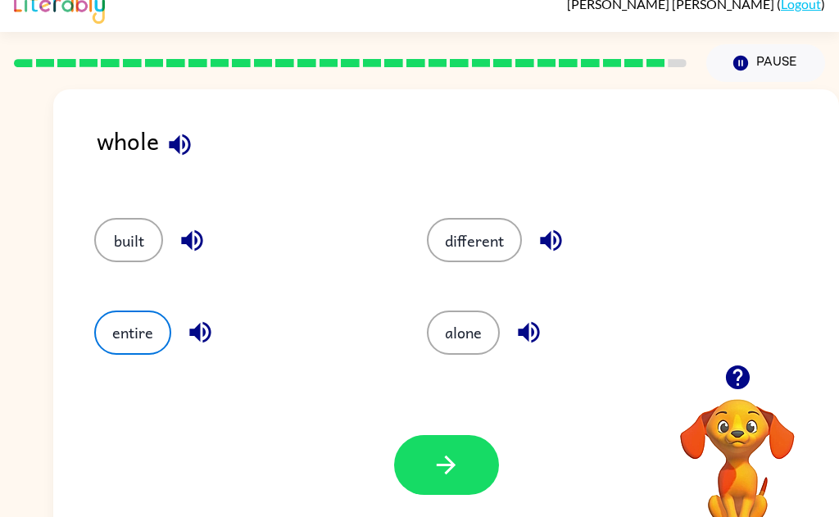
click at [460, 473] on icon "button" at bounding box center [446, 465] width 29 height 29
